Goal: Find contact information: Find contact information

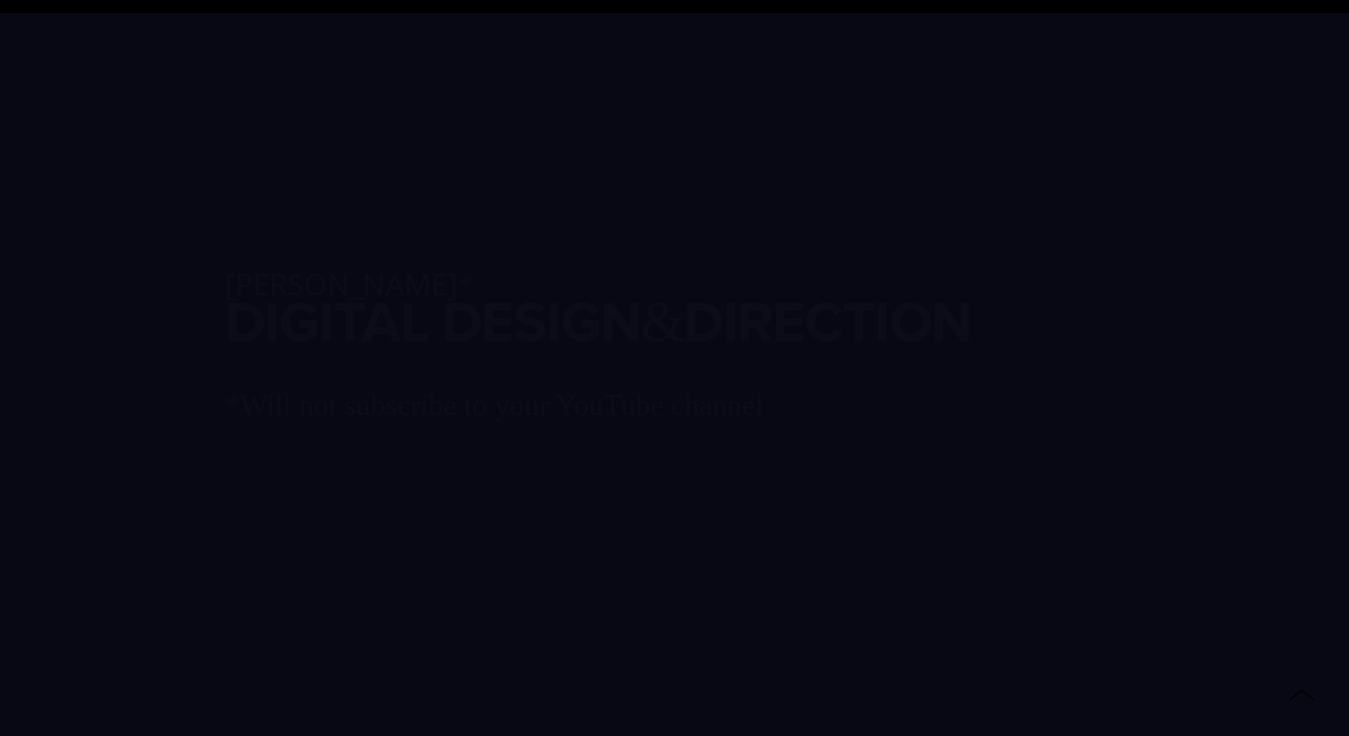
scroll to position [2208, 0]
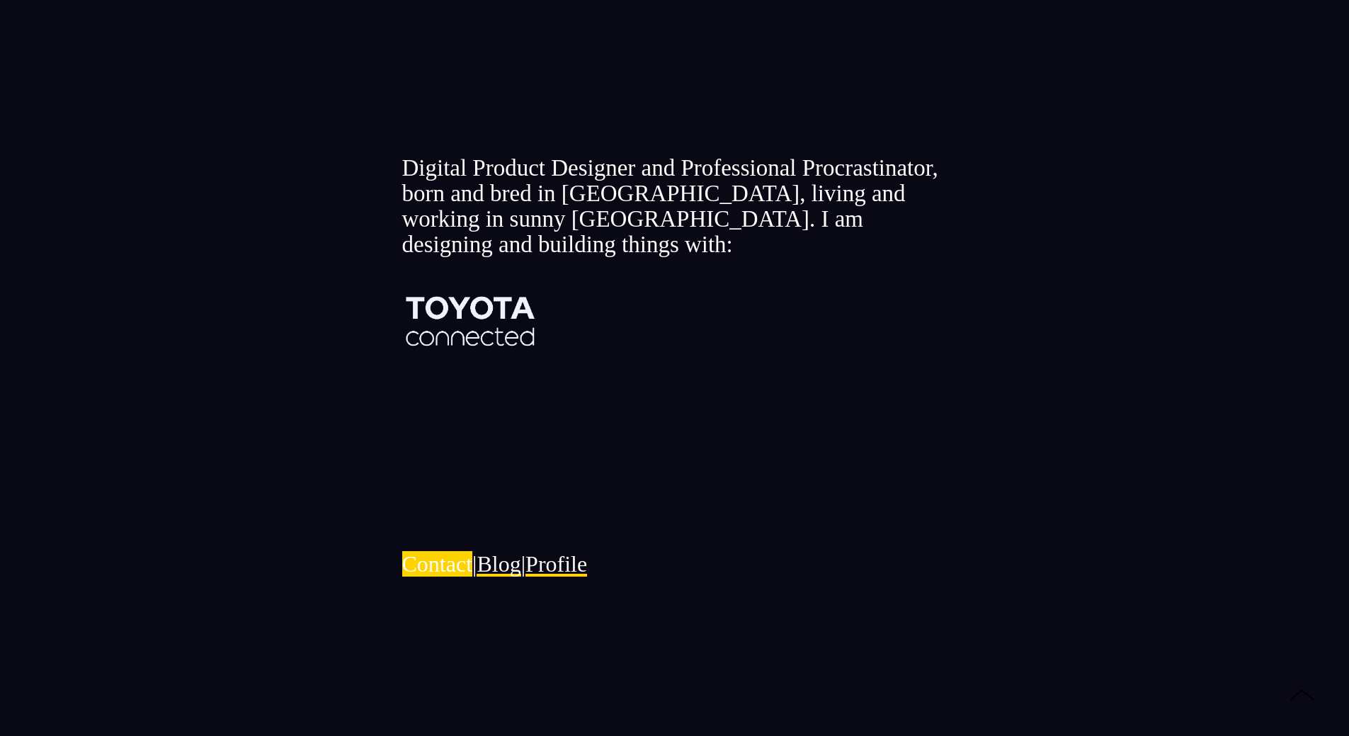
click at [462, 555] on link "Contact﻿" at bounding box center [437, 563] width 71 height 25
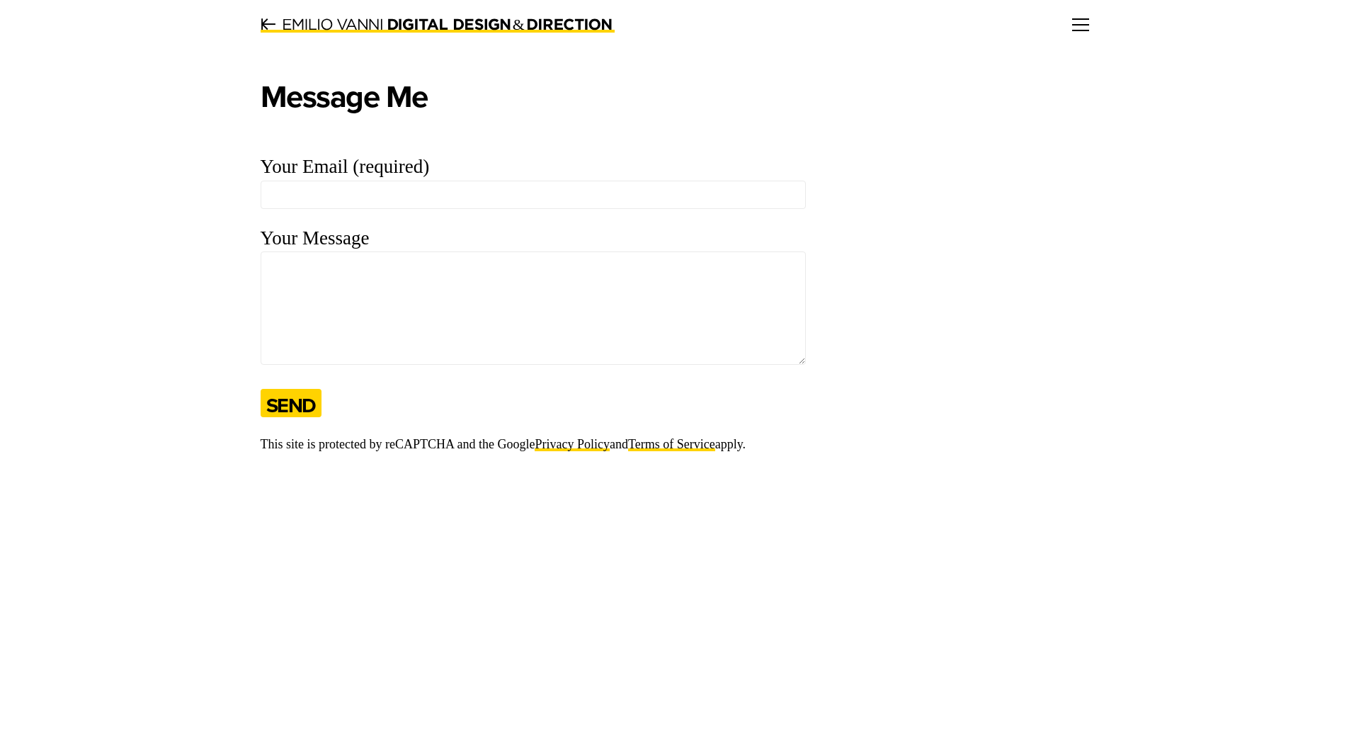
click at [1089, 27] on link at bounding box center [1080, 25] width 17 height 10
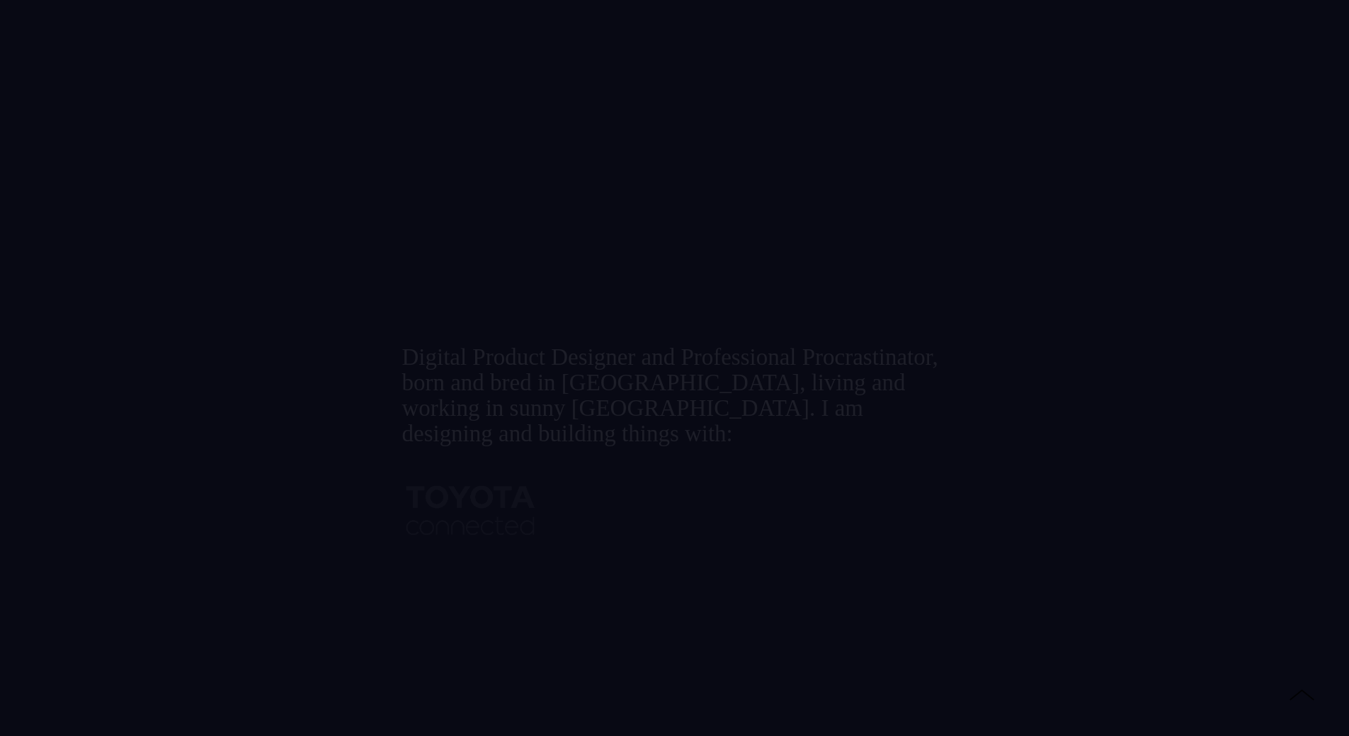
scroll to position [2208, 0]
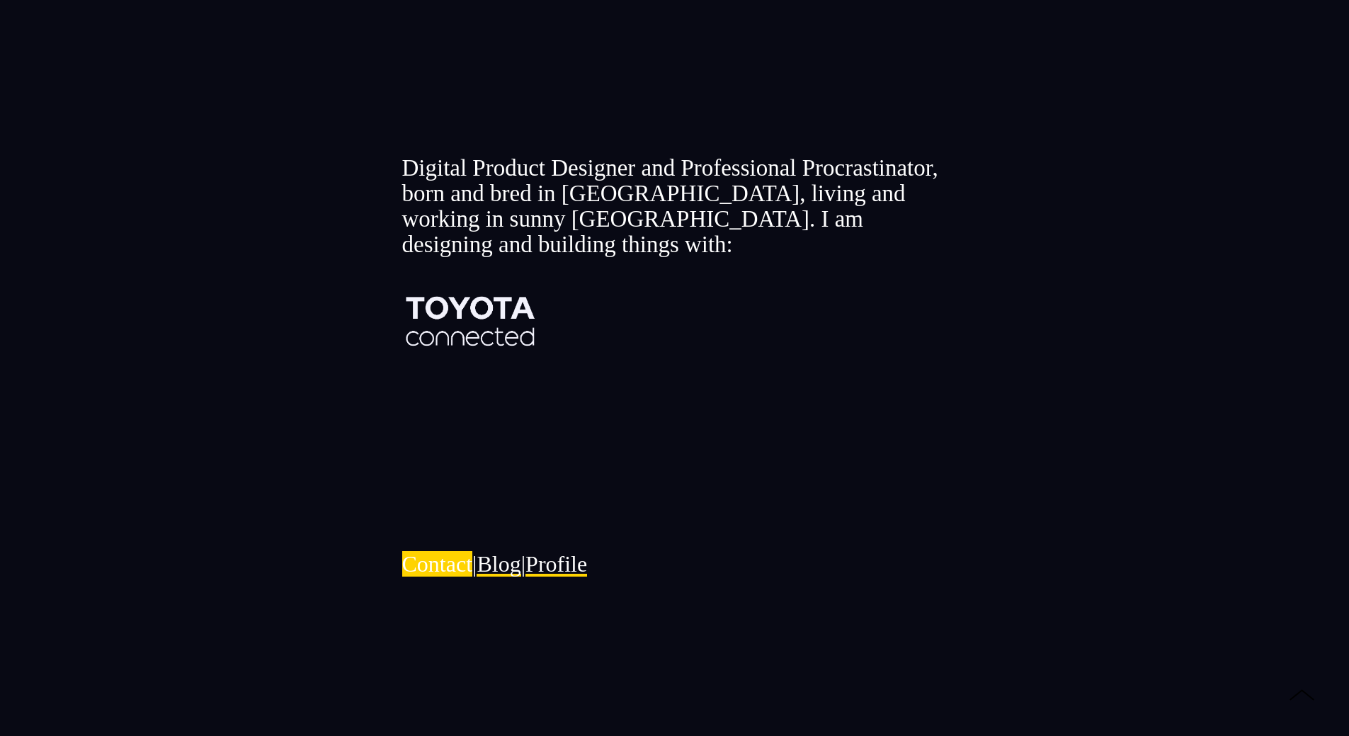
click at [421, 551] on link "Contact﻿" at bounding box center [437, 563] width 71 height 25
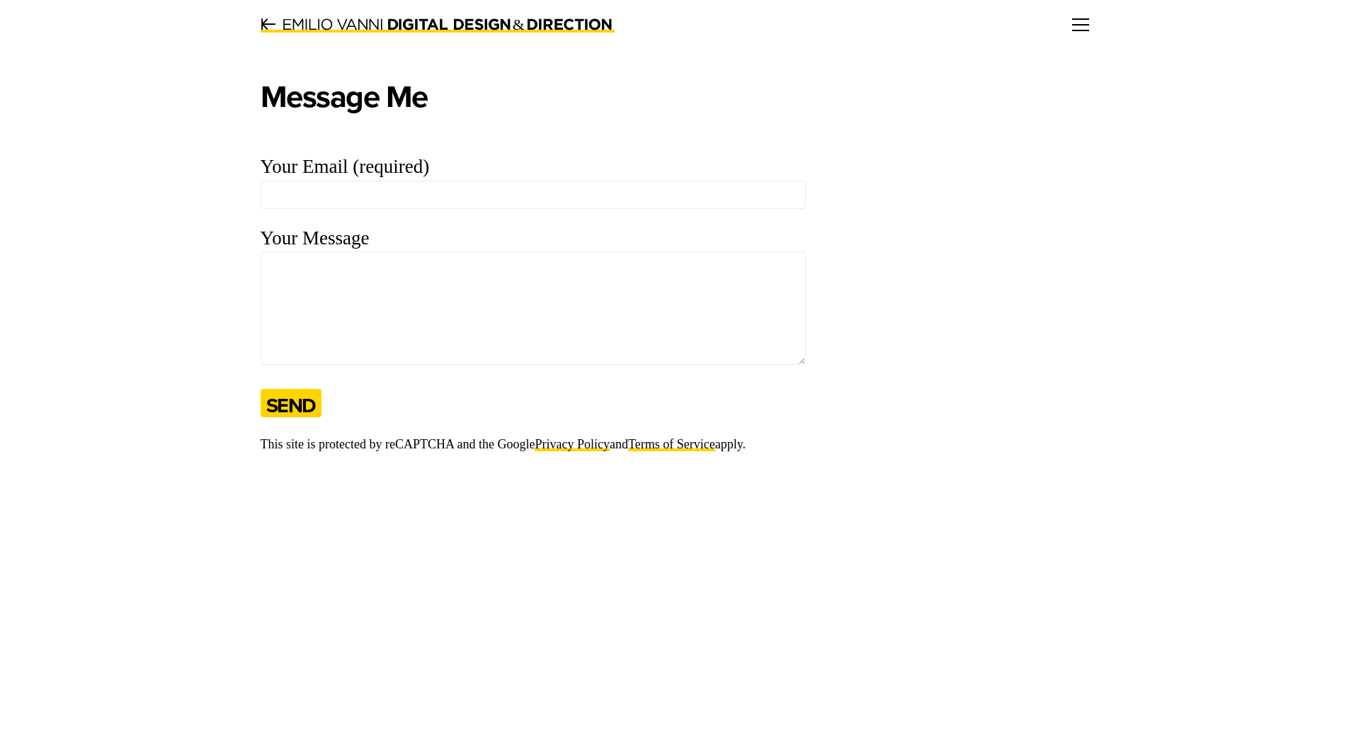
click at [1089, 25] on link at bounding box center [1080, 25] width 17 height 10
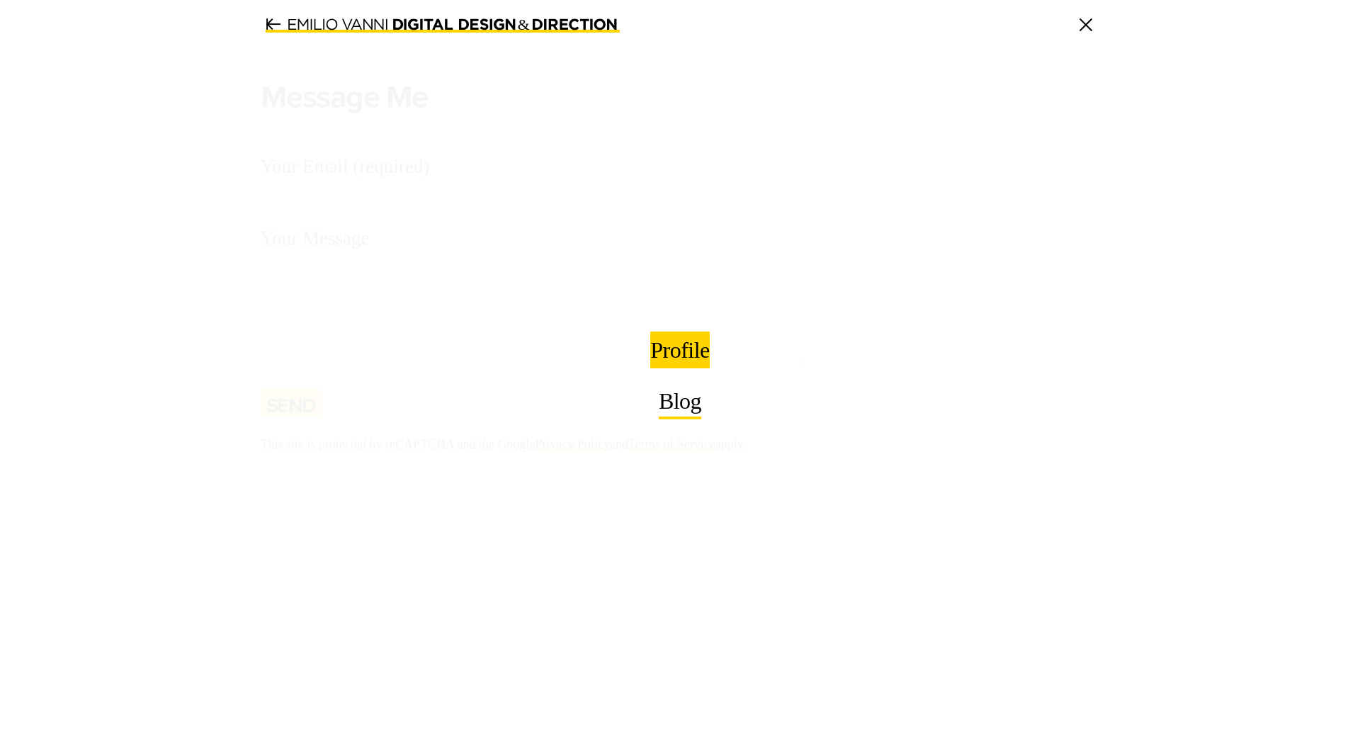
click at [688, 345] on span "Profile" at bounding box center [679, 350] width 59 height 23
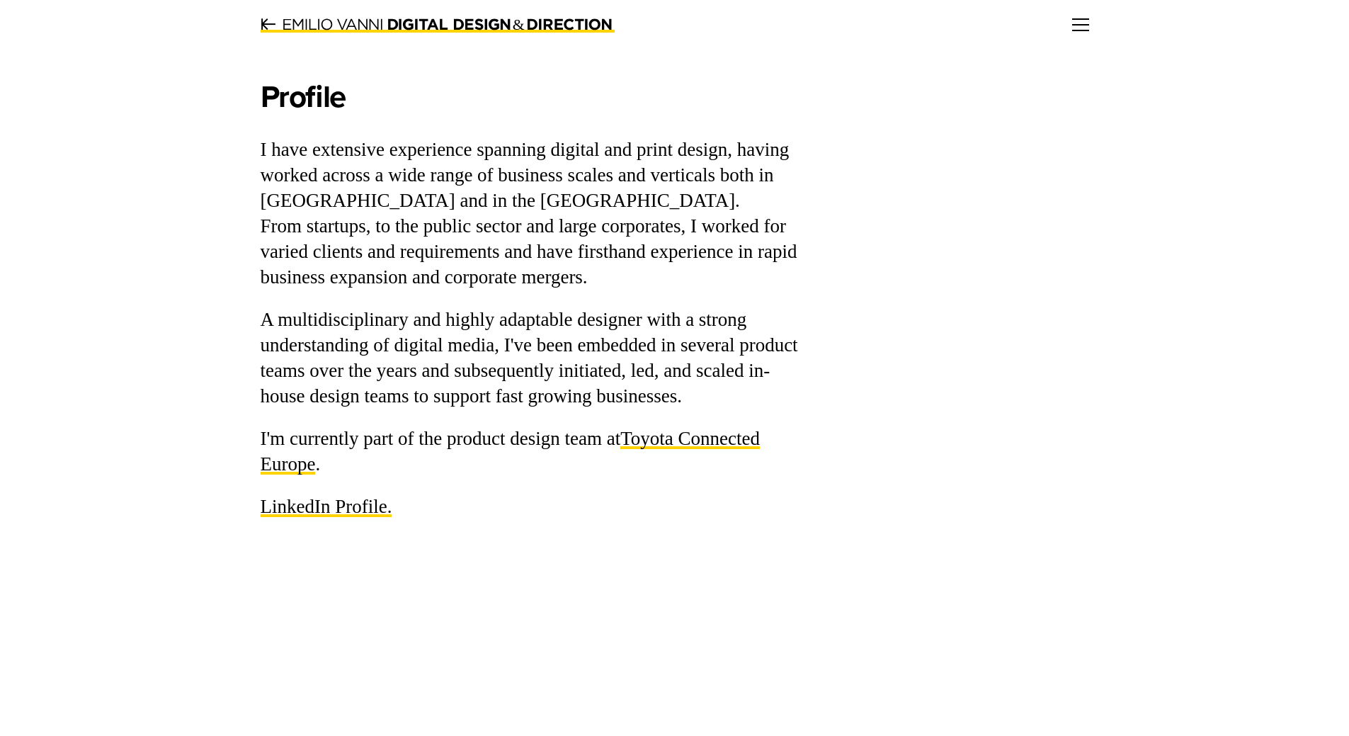
click at [1081, 21] on link at bounding box center [1080, 25] width 17 height 10
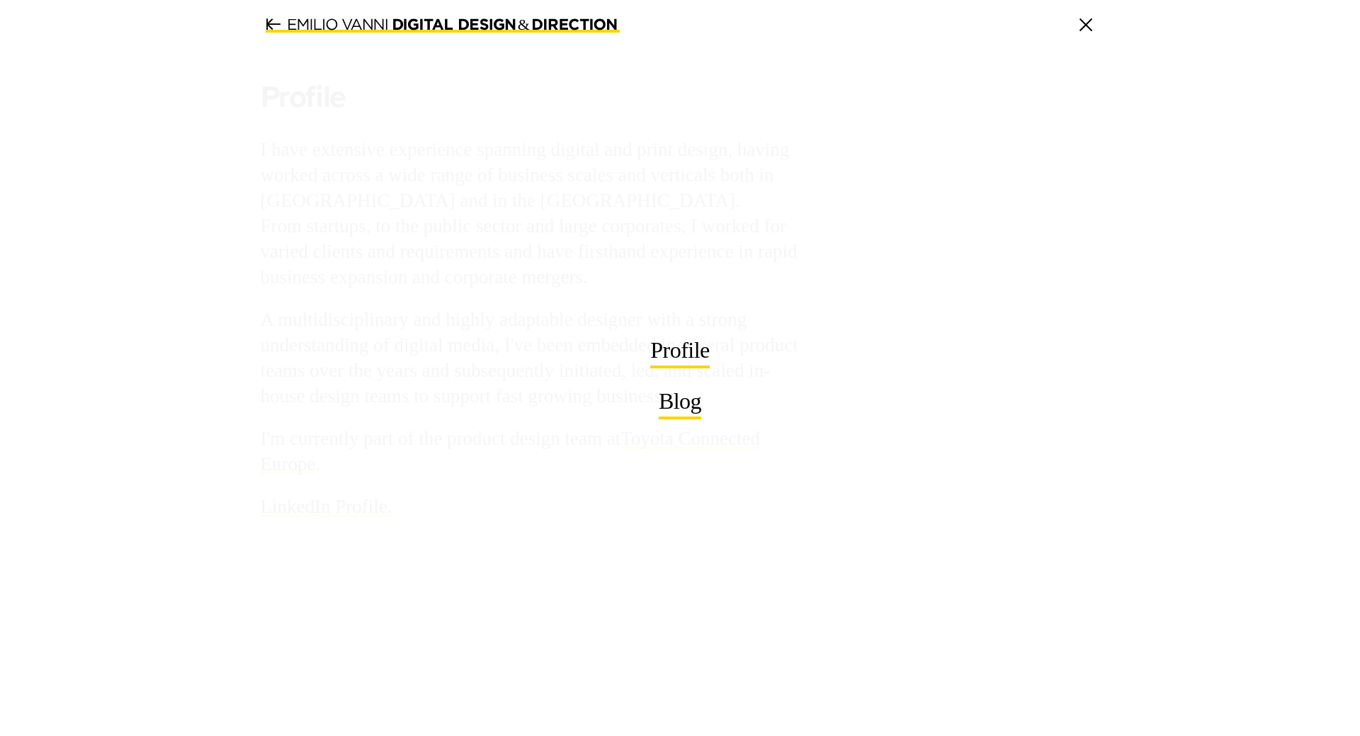
click at [1077, 29] on link at bounding box center [1085, 25] width 17 height 10
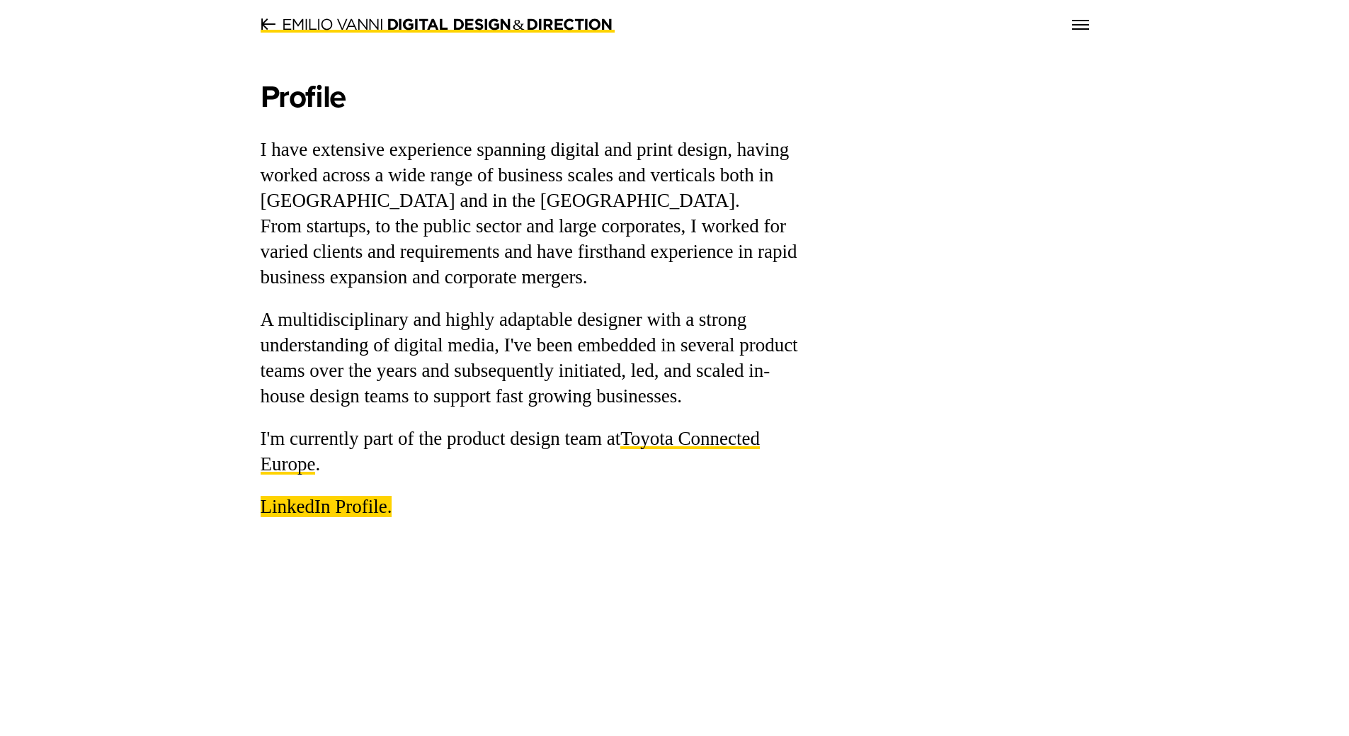
click at [329, 510] on link "LinkedIn Profile." at bounding box center [327, 506] width 132 height 21
